Goal: Information Seeking & Learning: Find specific fact

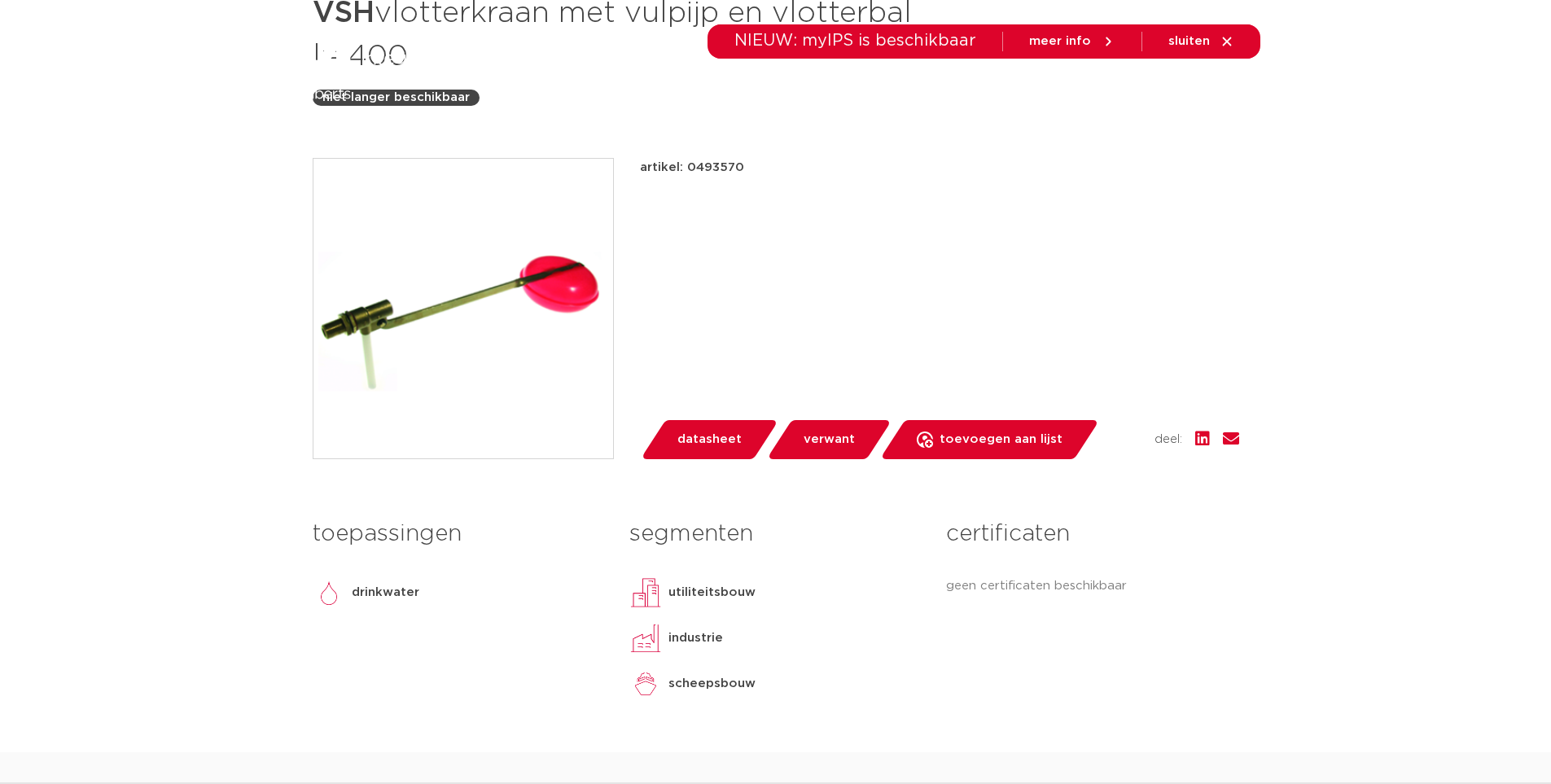
scroll to position [326, 0]
click at [711, 167] on p "artikel: 0493570" at bounding box center [692, 168] width 104 height 20
copy p "0493570"
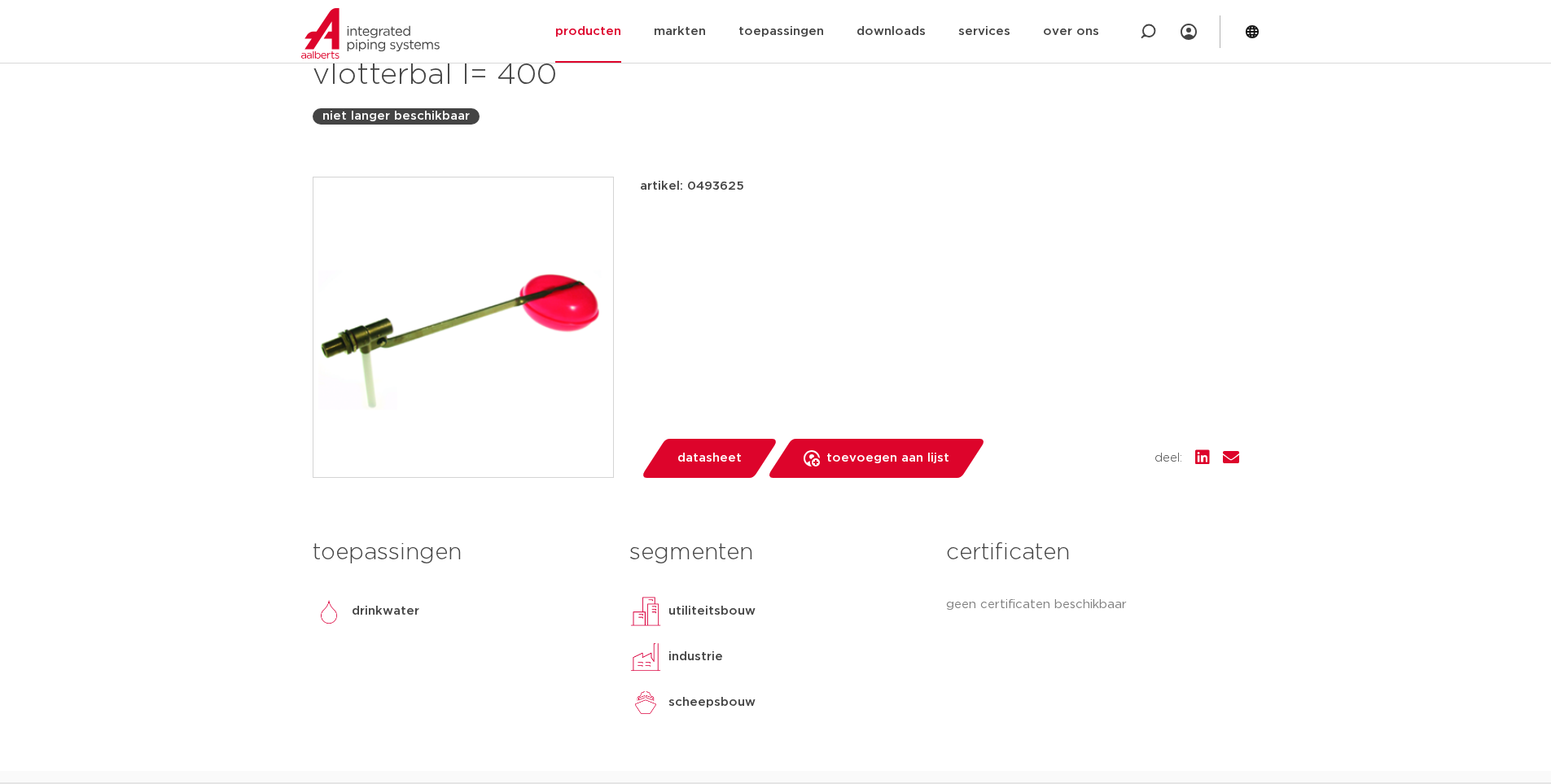
scroll to position [163, 0]
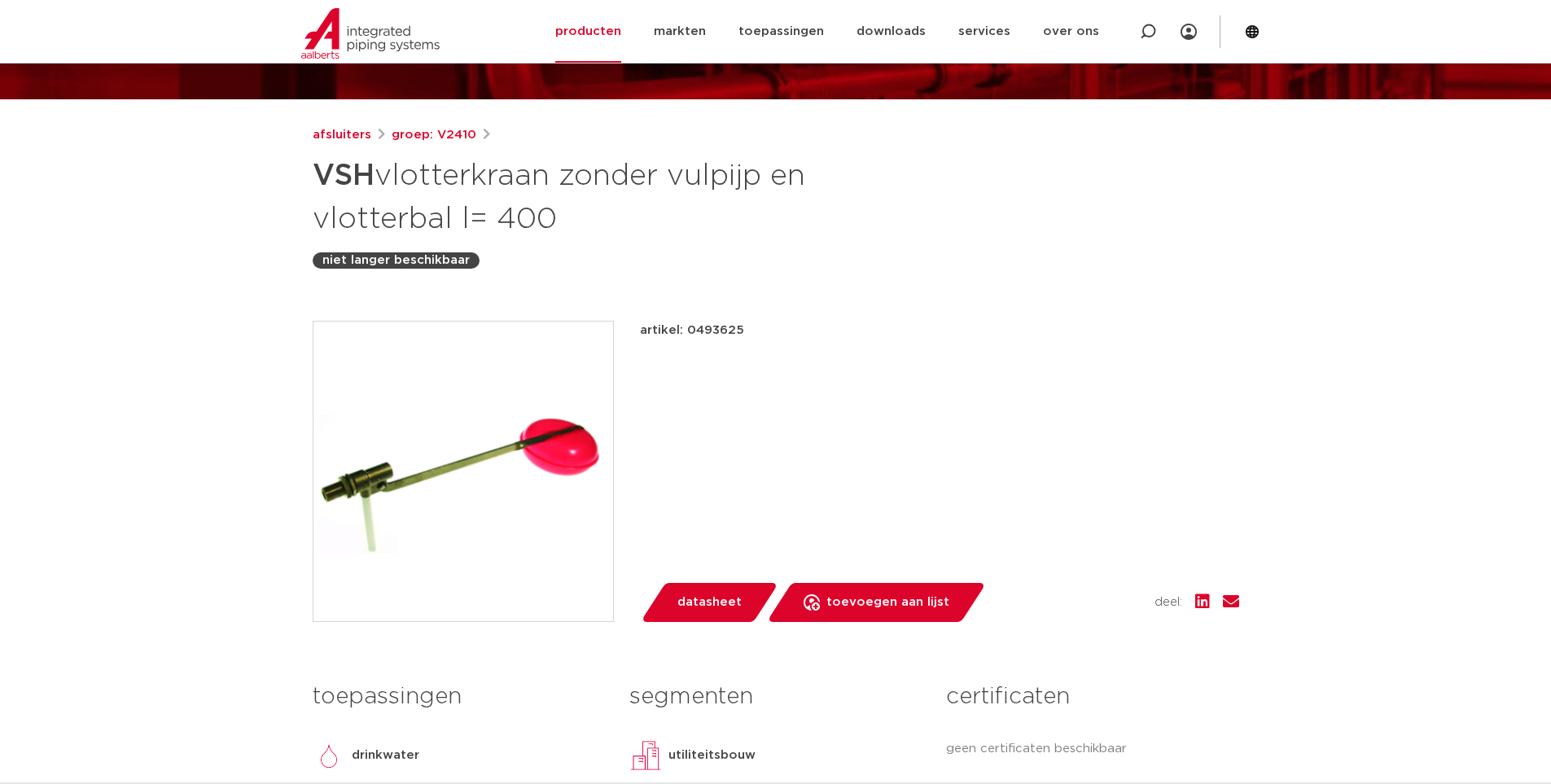
click at [725, 331] on p "artikel: 0493625" at bounding box center [692, 331] width 104 height 20
